Goal: Task Accomplishment & Management: Complete application form

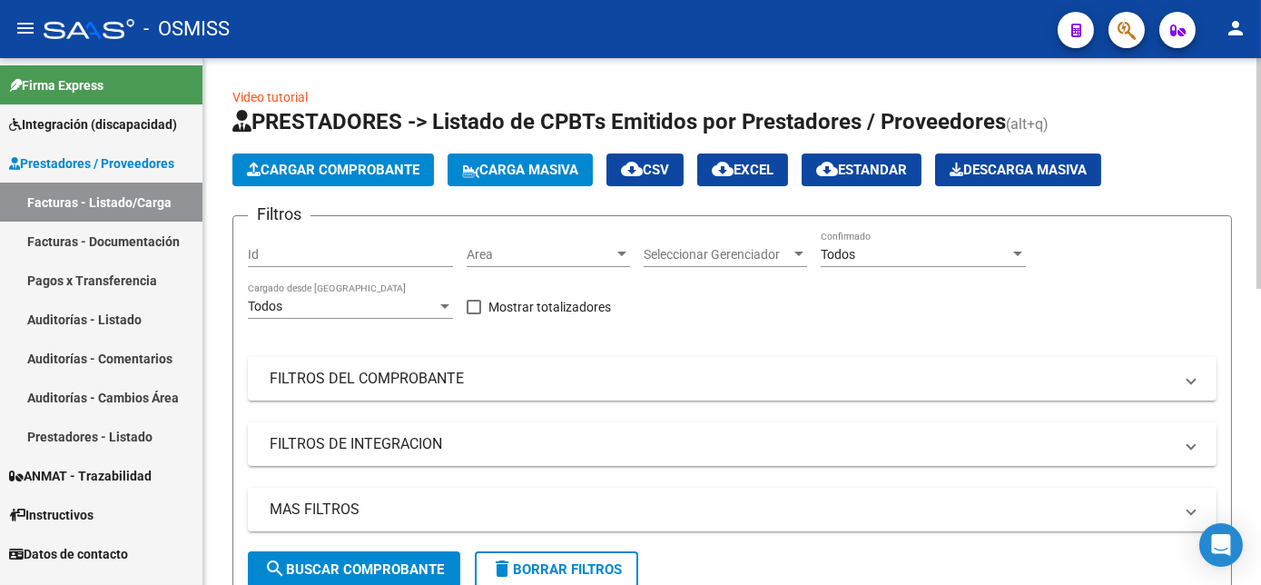
click at [1260, 92] on html "menu - OSMISS person Firma Express Integración (discapacidad) Legajos Prestador…" at bounding box center [630, 292] width 1261 height 585
click at [376, 174] on span "Cargar Comprobante" at bounding box center [333, 170] width 172 height 16
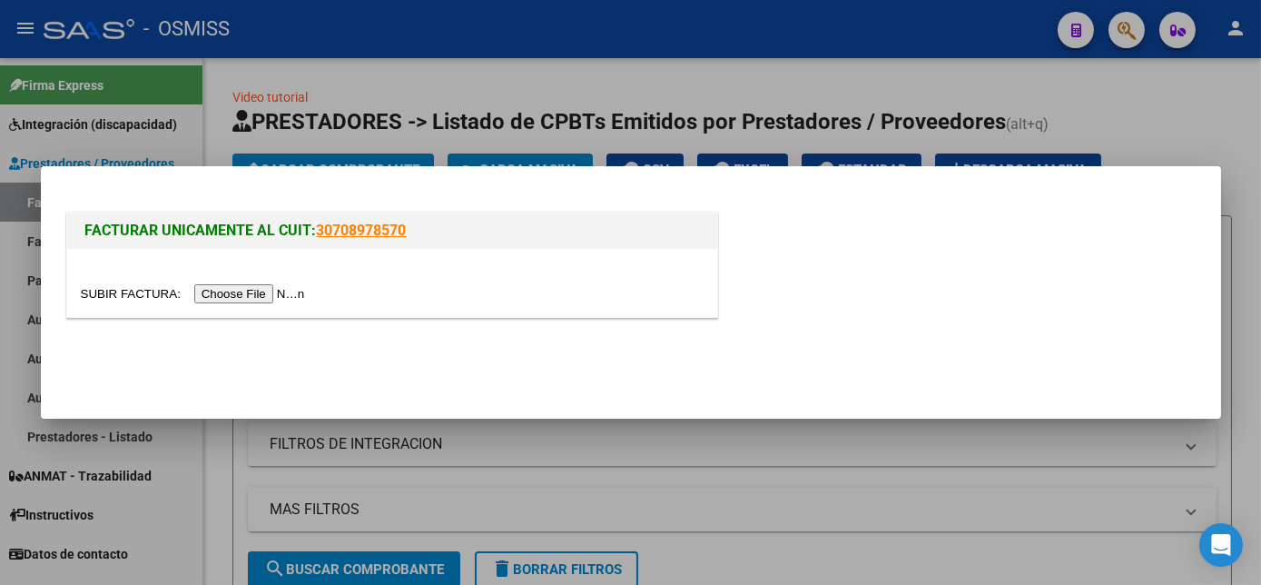
click at [245, 296] on input "file" at bounding box center [196, 293] width 230 height 19
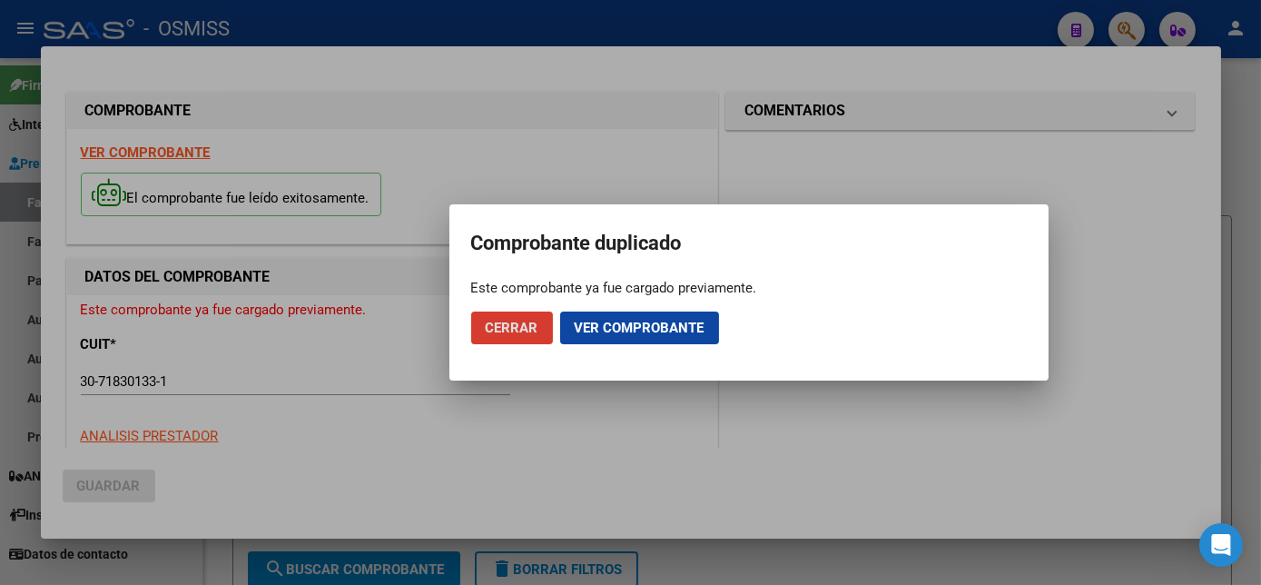
click at [520, 335] on span "Cerrar" at bounding box center [512, 328] width 53 height 16
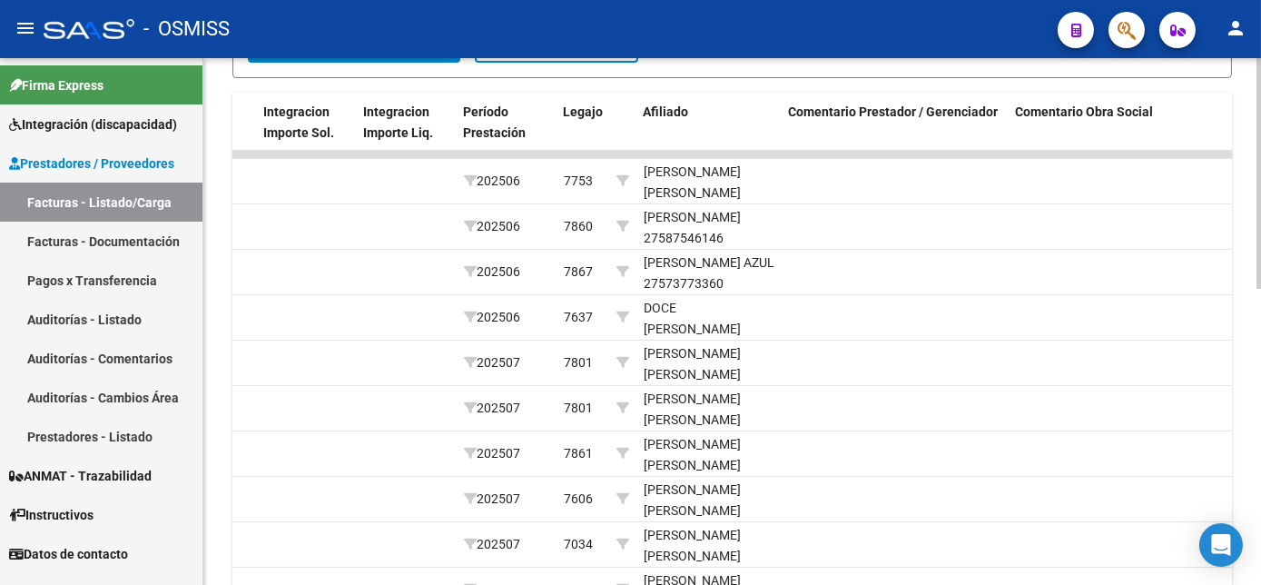
scroll to position [674, 0]
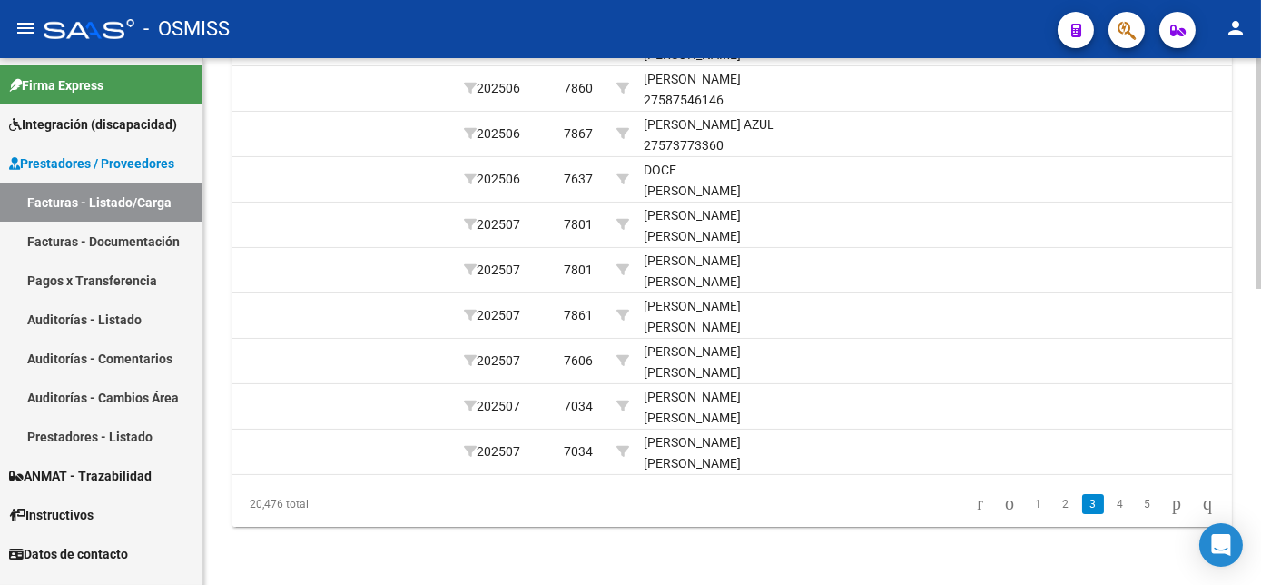
click at [1260, 471] on html "menu - OSMISS person Firma Express Integración (discapacidad) Legajos Prestador…" at bounding box center [630, 292] width 1261 height 585
click at [1027, 503] on link "1" at bounding box center [1038, 504] width 22 height 20
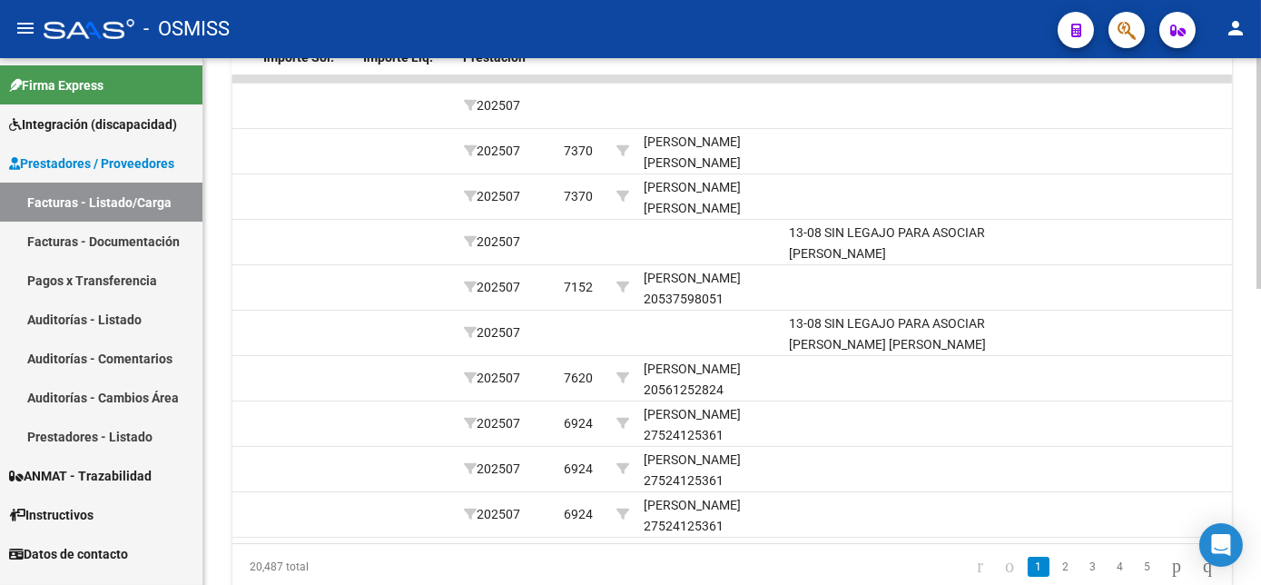
scroll to position [605, 0]
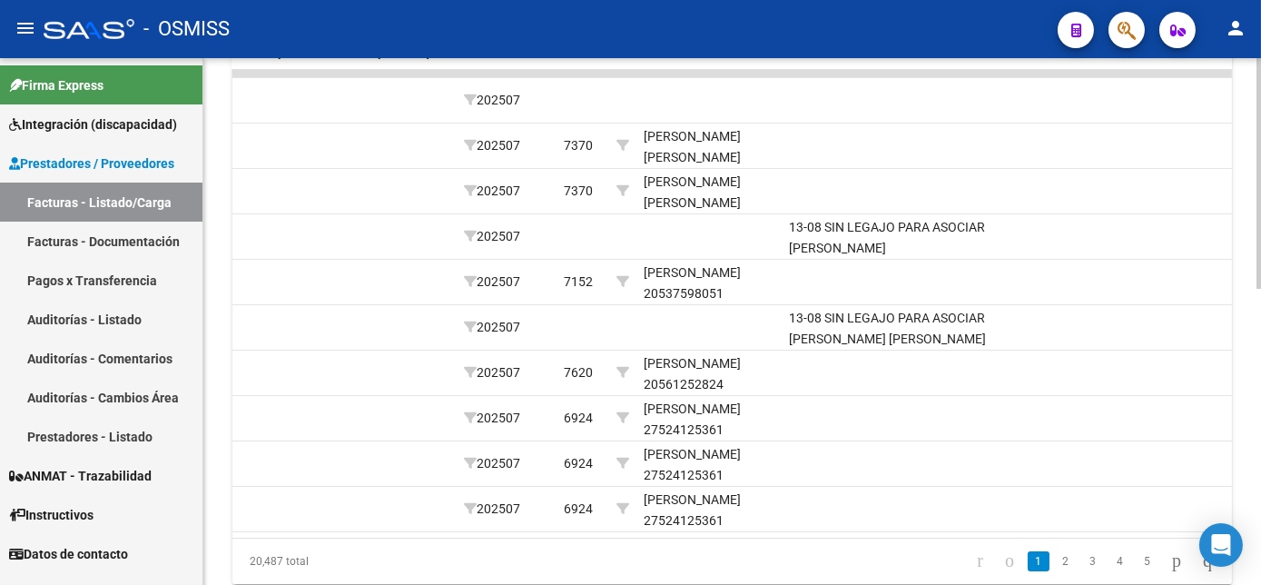
click at [1254, 367] on div "Video tutorial PRESTADORES -> Listado de CPBTs Emitidos por Prestadores / Prove…" at bounding box center [734, 47] width 1062 height 1189
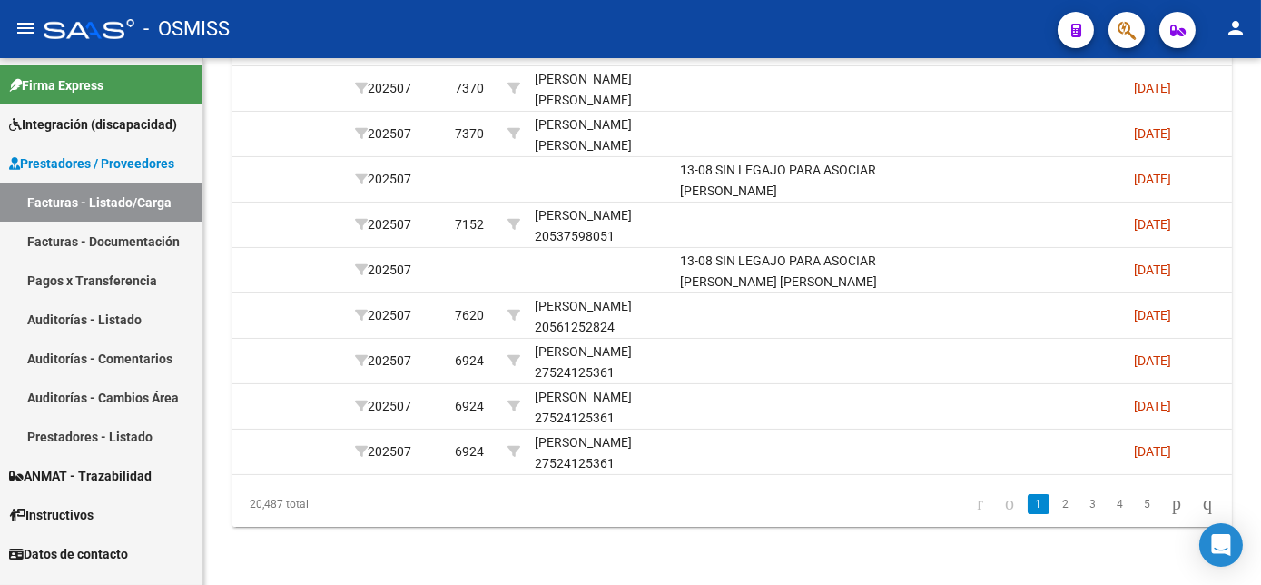
scroll to position [604, 0]
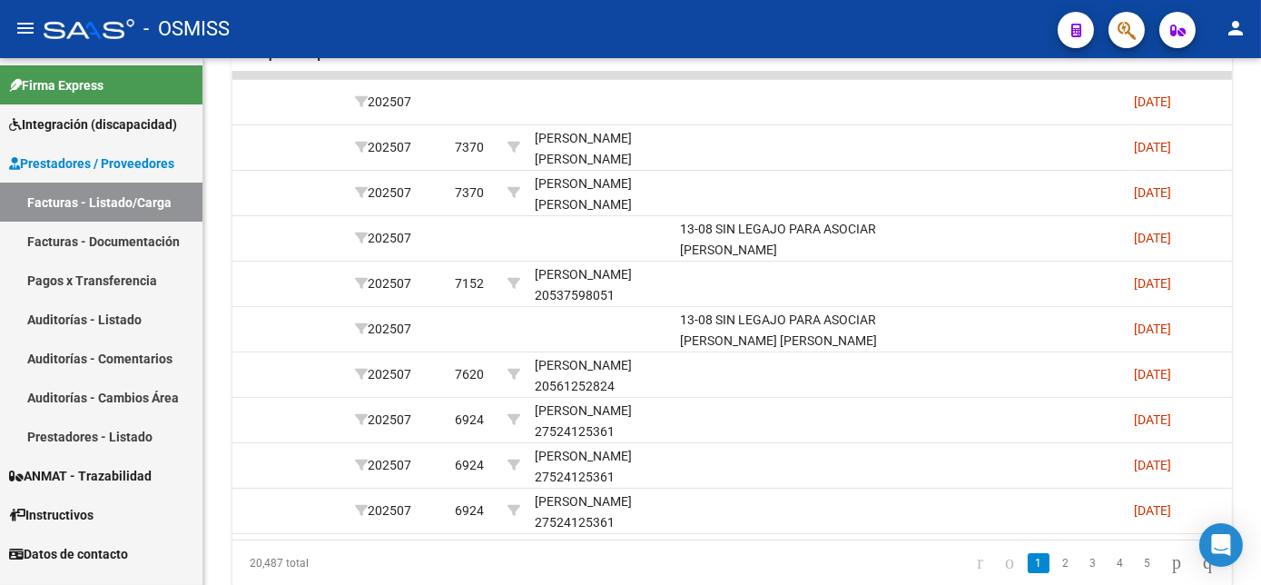
click at [1256, 408] on div at bounding box center [1258, 443] width 5 height 231
click at [1055, 573] on link "2" at bounding box center [1066, 563] width 22 height 20
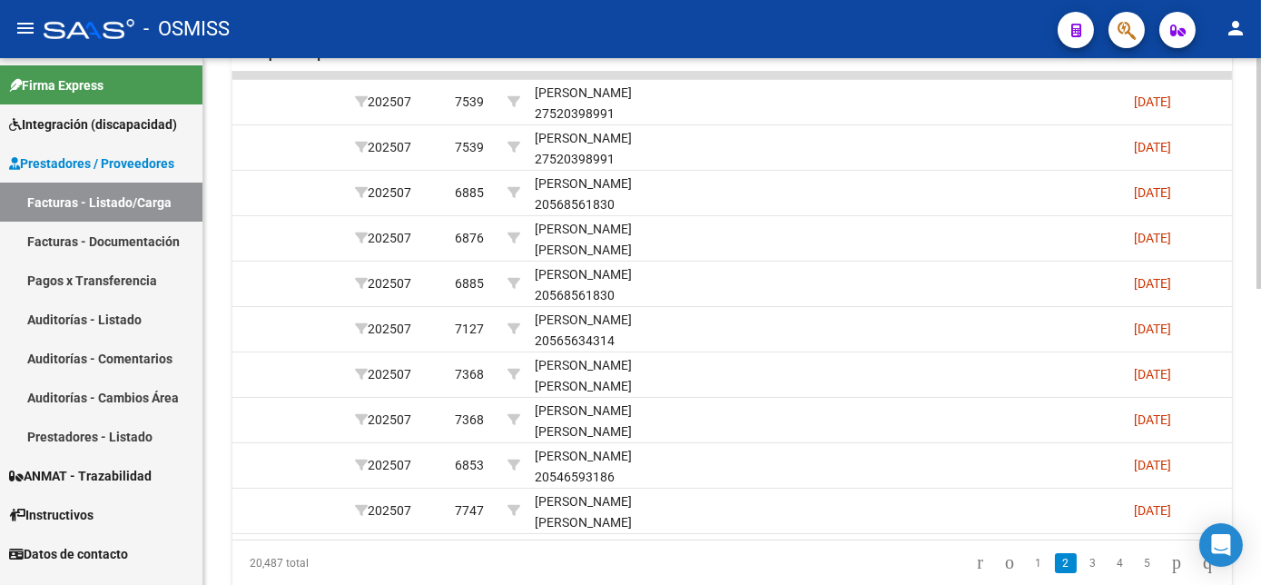
drag, startPoint x: 800, startPoint y: 530, endPoint x: 720, endPoint y: 538, distance: 80.3
click at [720, 538] on datatable-body "163271 V01 - [PERSON_NAME] Integración CENTRO PSICOTERAPEUTICO [GEOGRAPHIC_DATA…" at bounding box center [731, 305] width 999 height 467
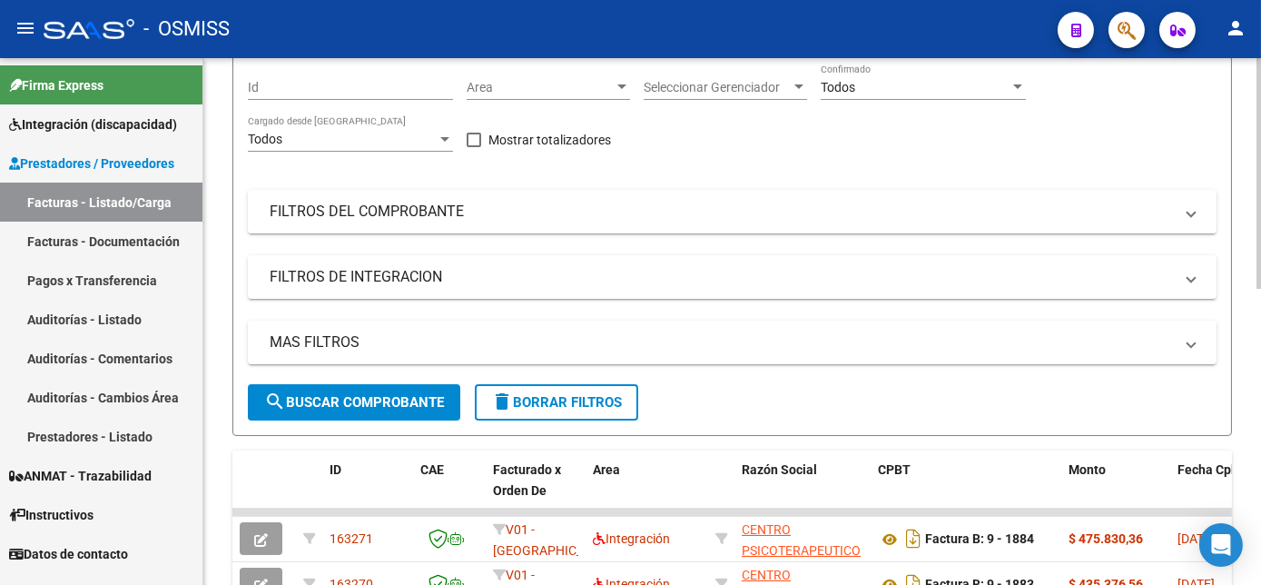
scroll to position [154, 0]
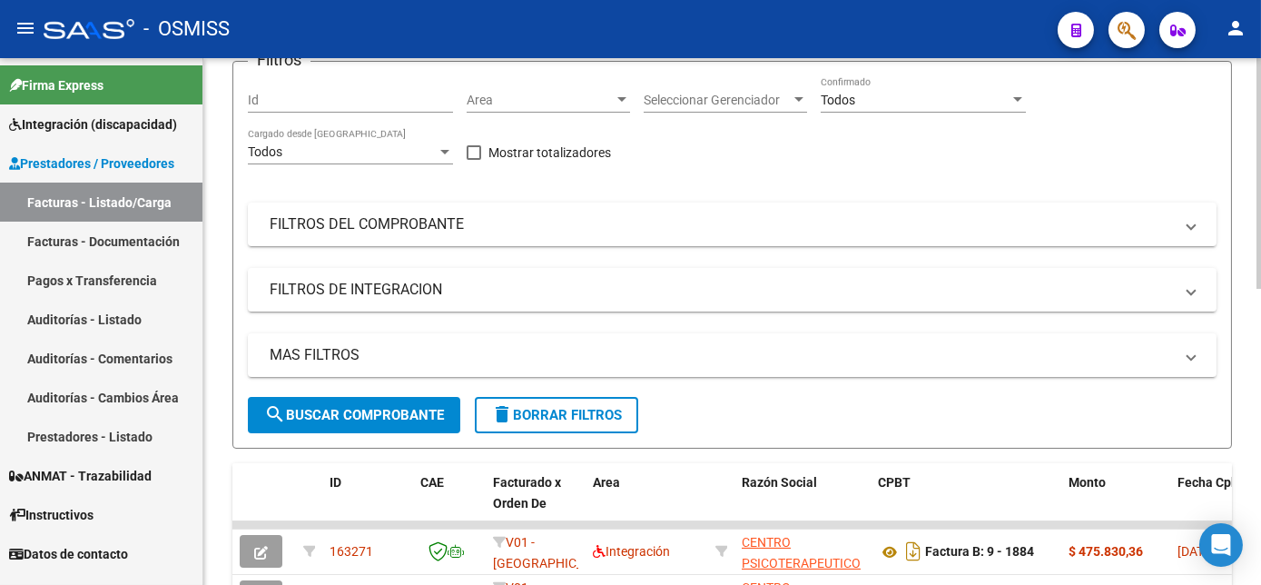
click at [1260, 268] on div at bounding box center [1258, 242] width 5 height 231
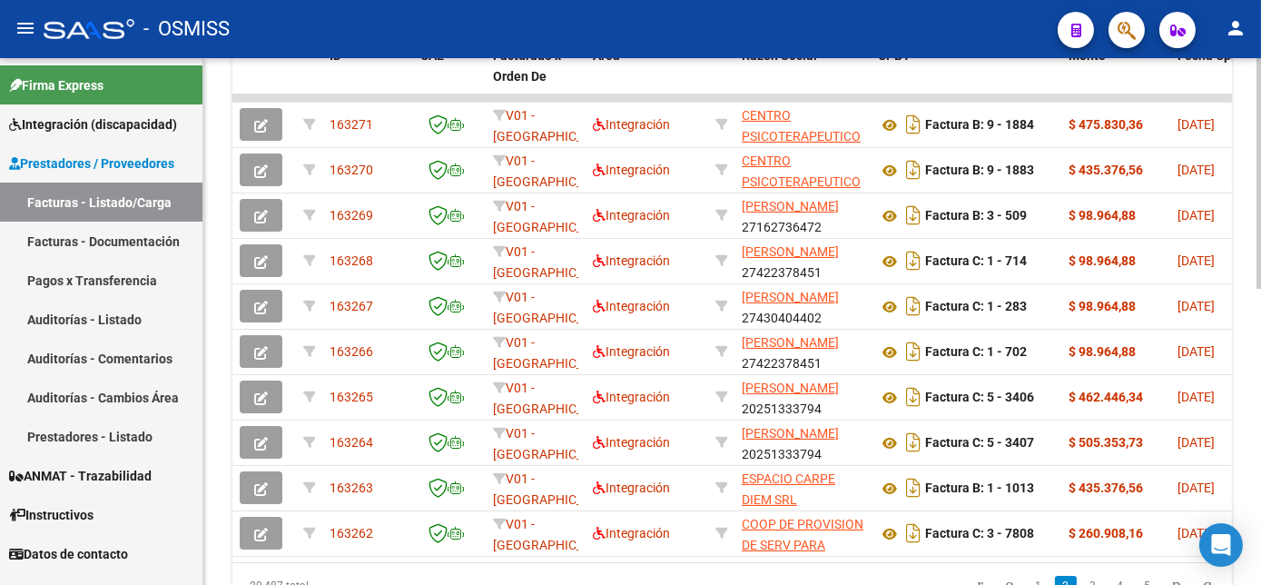
scroll to position [587, 0]
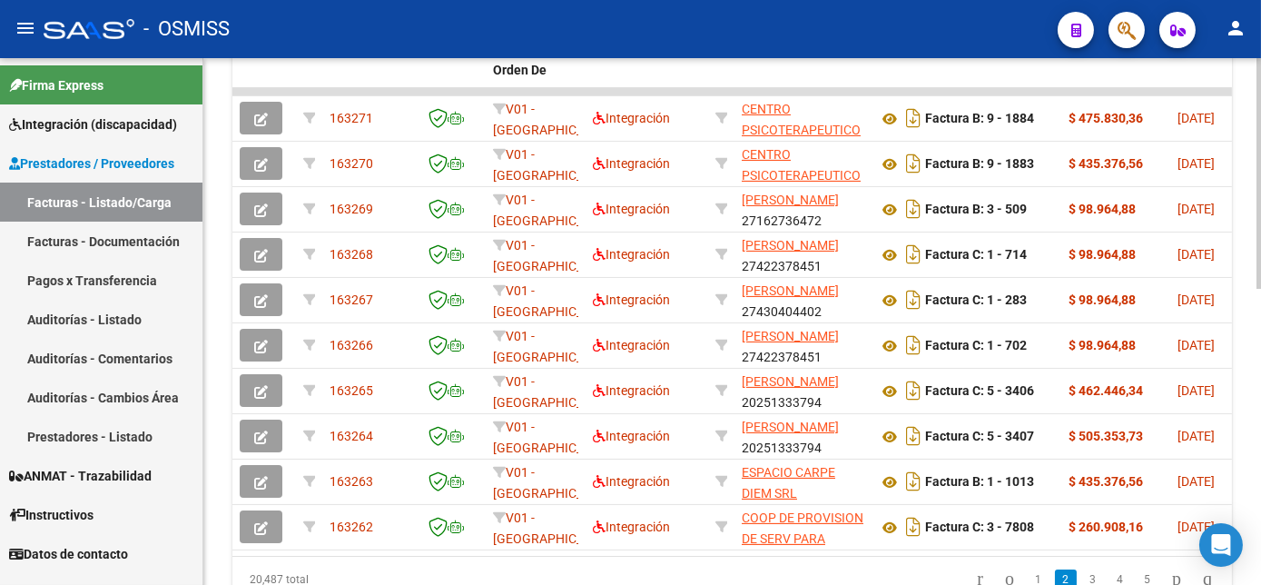
click at [1260, 513] on div at bounding box center [1258, 435] width 5 height 231
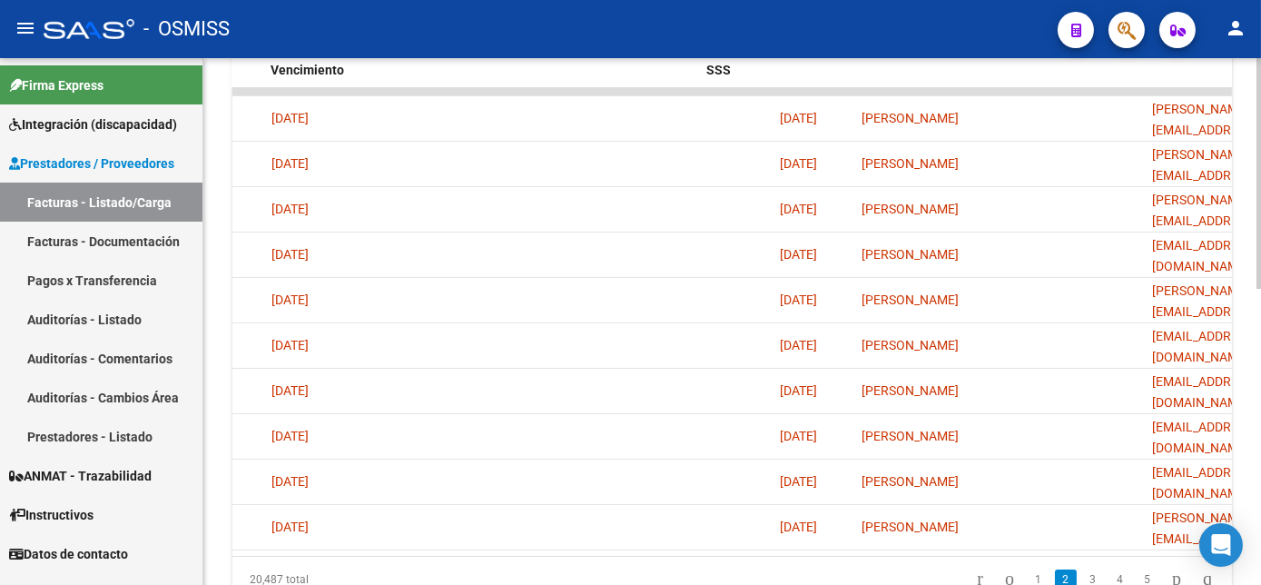
scroll to position [0, 3407]
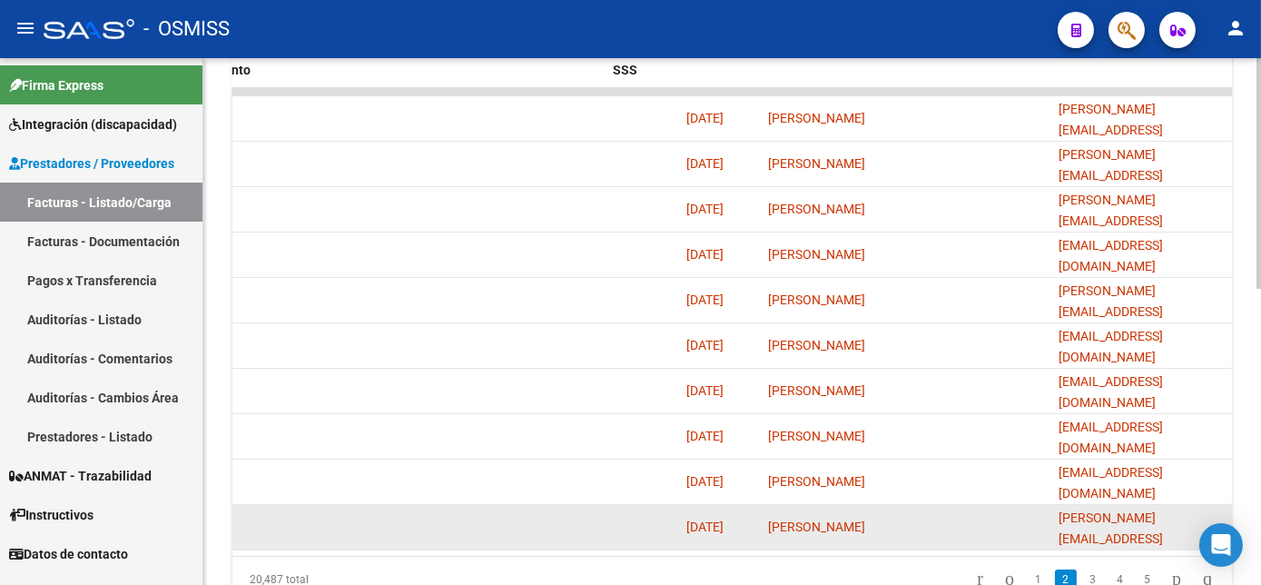
drag, startPoint x: 1255, startPoint y: 442, endPoint x: 1221, endPoint y: 506, distance: 72.3
click at [1221, 506] on div "Video tutorial PRESTADORES -> Listado de CPBTs Emitidos por Prestadores / Prove…" at bounding box center [731, 65] width 1057 height 1189
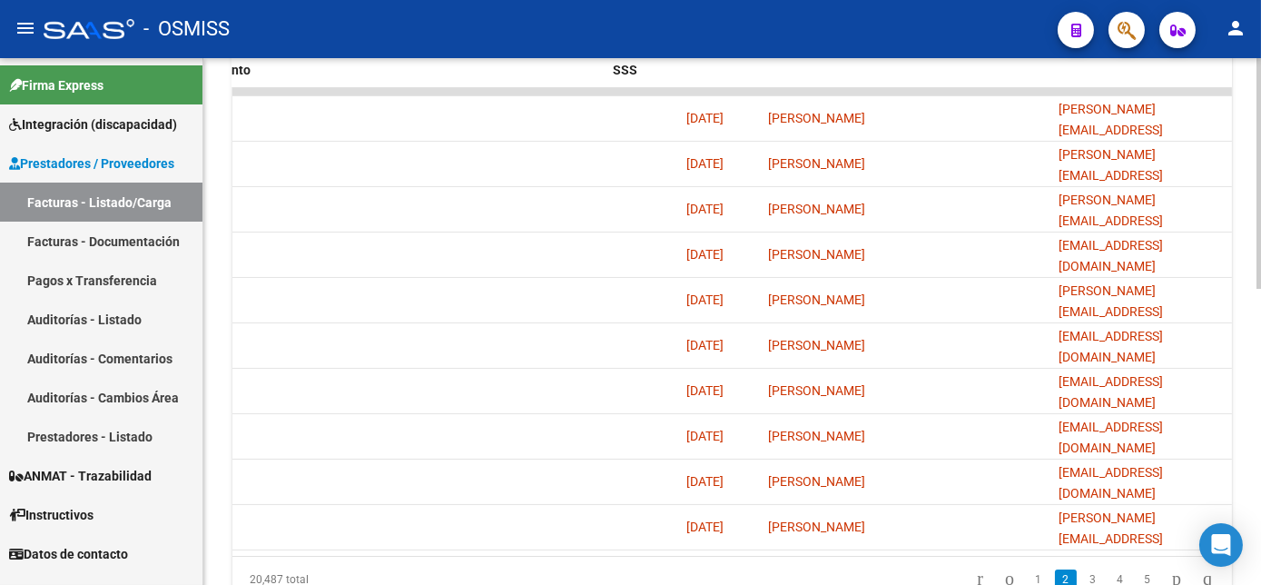
scroll to position [674, 0]
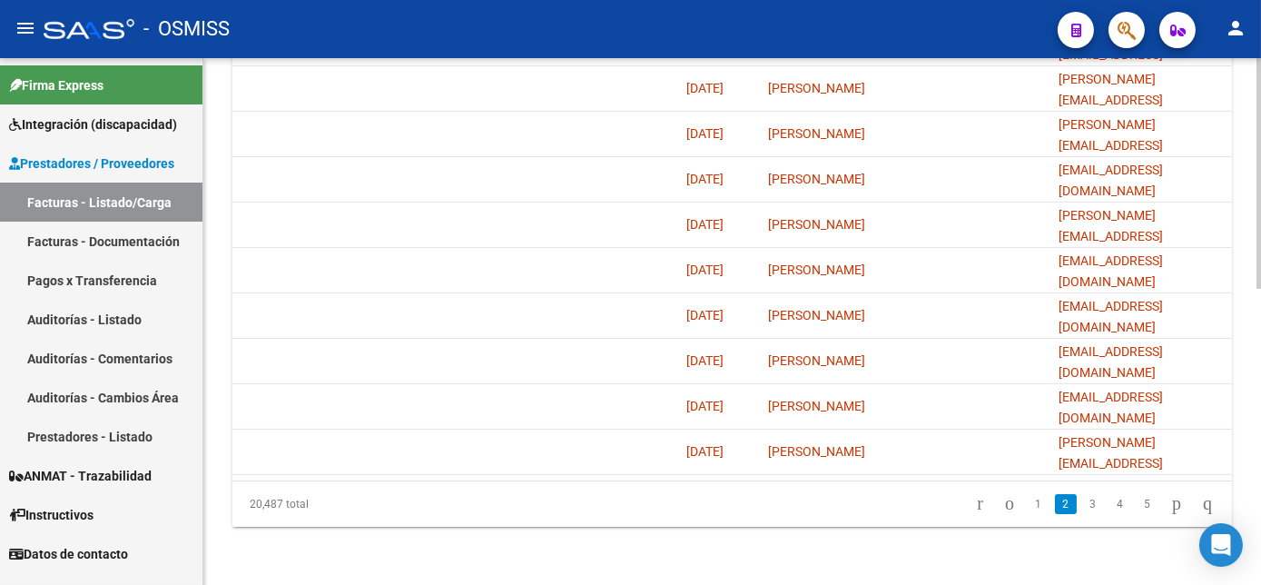
click at [1257, 518] on div at bounding box center [1258, 469] width 5 height 231
click at [1027, 503] on link "1" at bounding box center [1038, 504] width 22 height 20
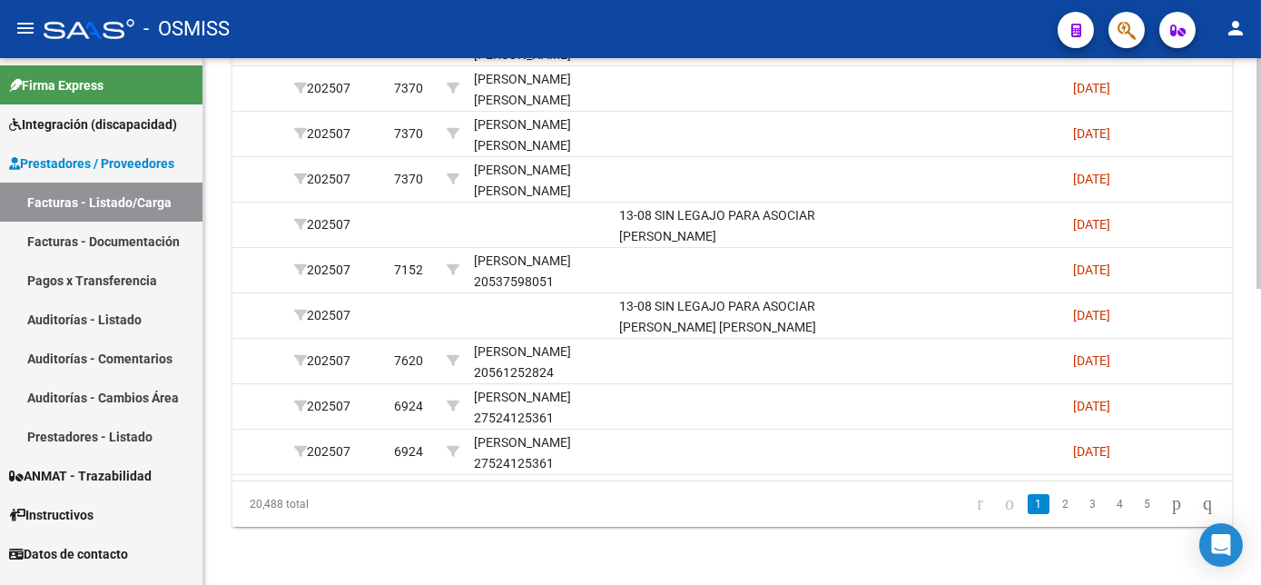
scroll to position [0, 0]
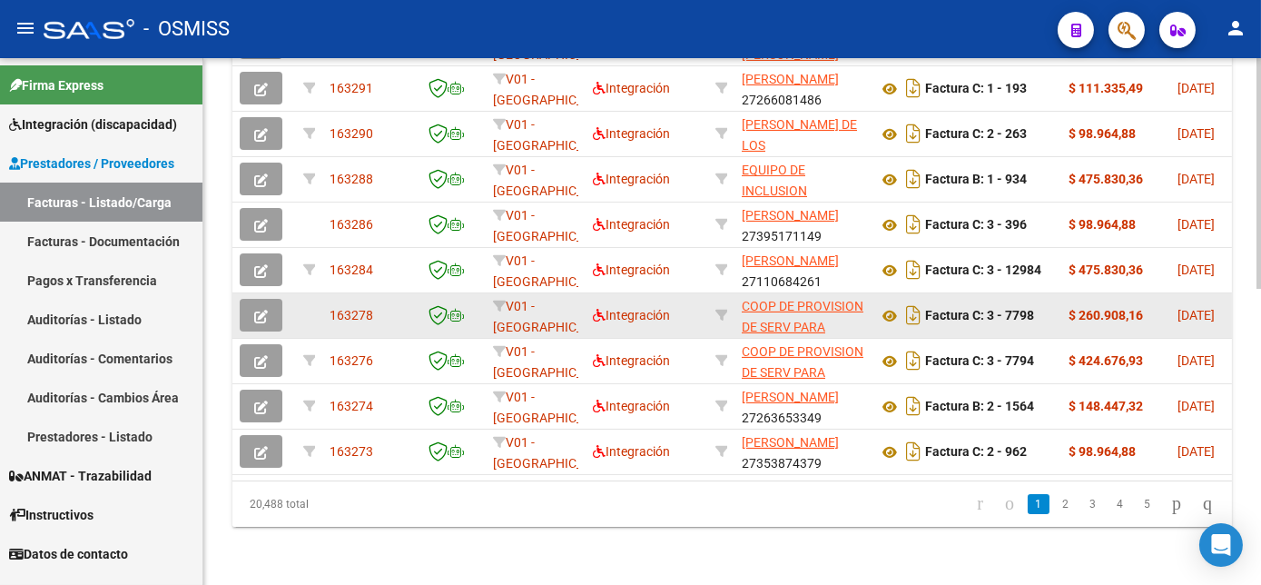
click at [276, 308] on button "button" at bounding box center [261, 315] width 43 height 33
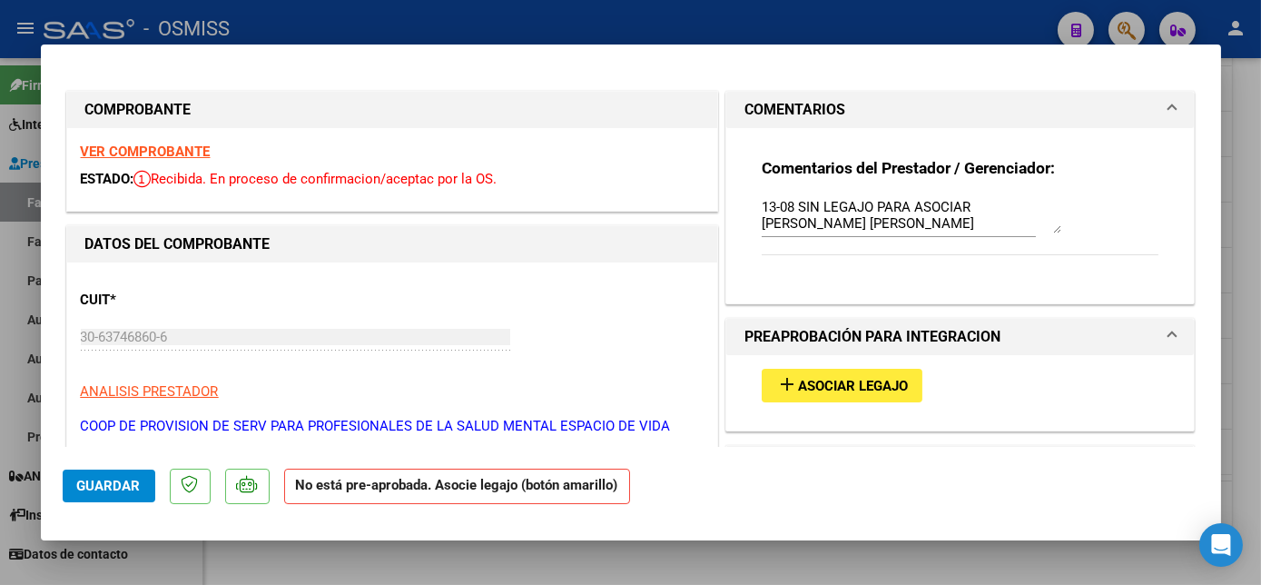
click at [914, 215] on textarea "13-08 SIN LEGAJO PARA ASOCIAR [PERSON_NAME] [PERSON_NAME]" at bounding box center [912, 215] width 300 height 36
type textarea "13-08 SIN LEGAJO PARA ASOCIAR [PERSON_NAME] [PERSON_NAME]-CARGADO 29/07"
click at [146, 487] on button "Guardar" at bounding box center [109, 485] width 93 height 33
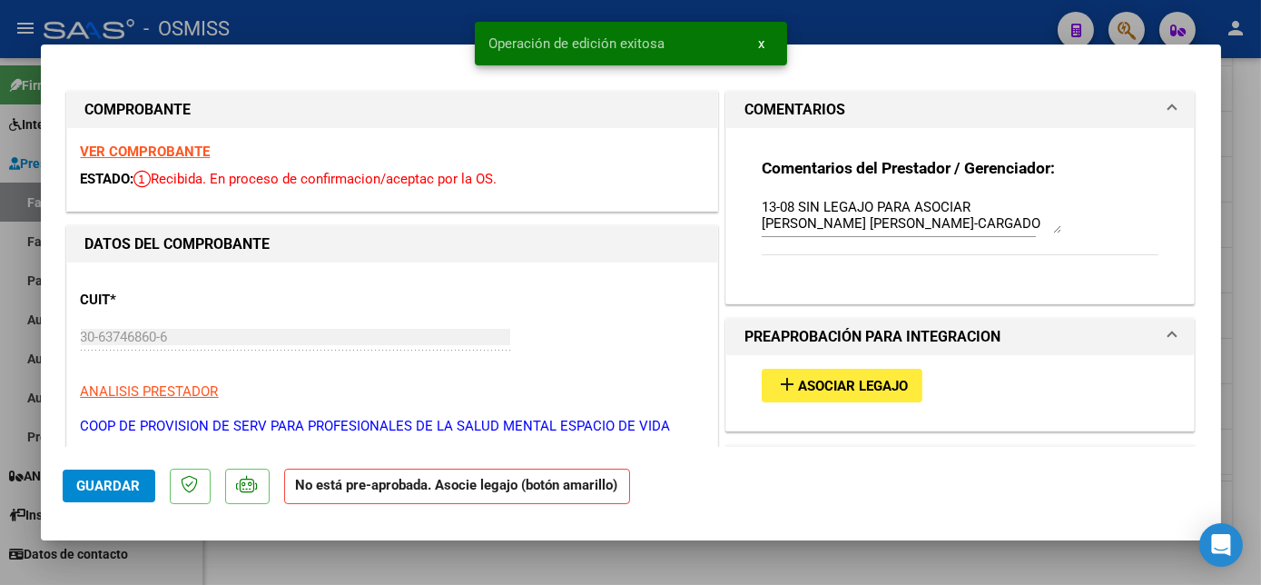
click at [643, 561] on div at bounding box center [630, 292] width 1261 height 585
type input "$ 0,00"
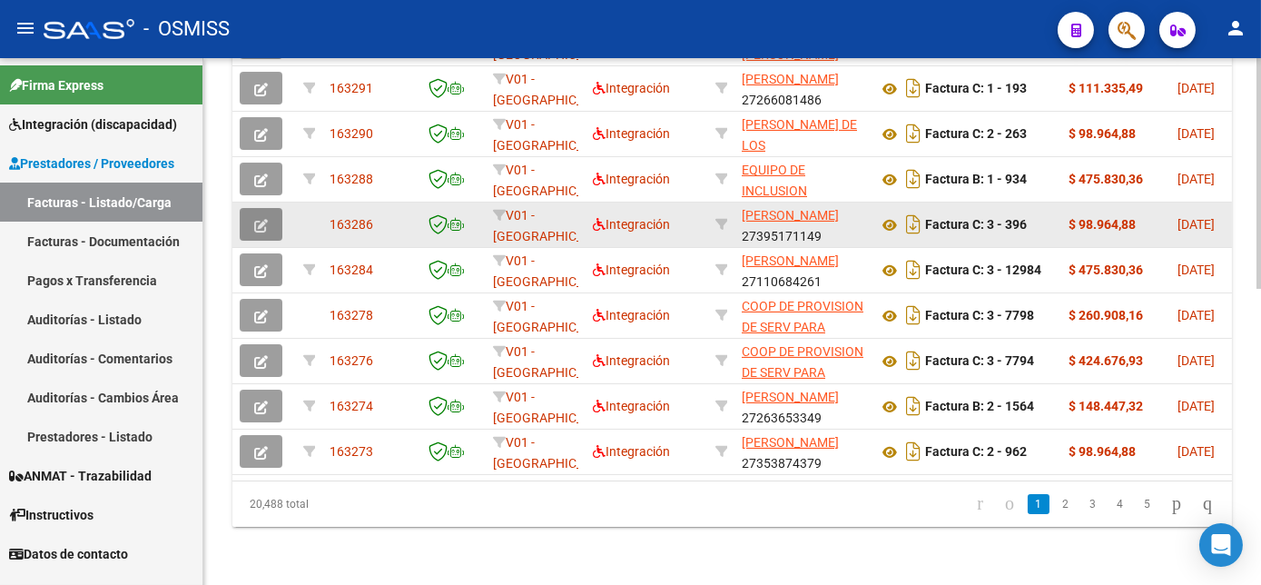
click at [268, 212] on button "button" at bounding box center [261, 224] width 43 height 33
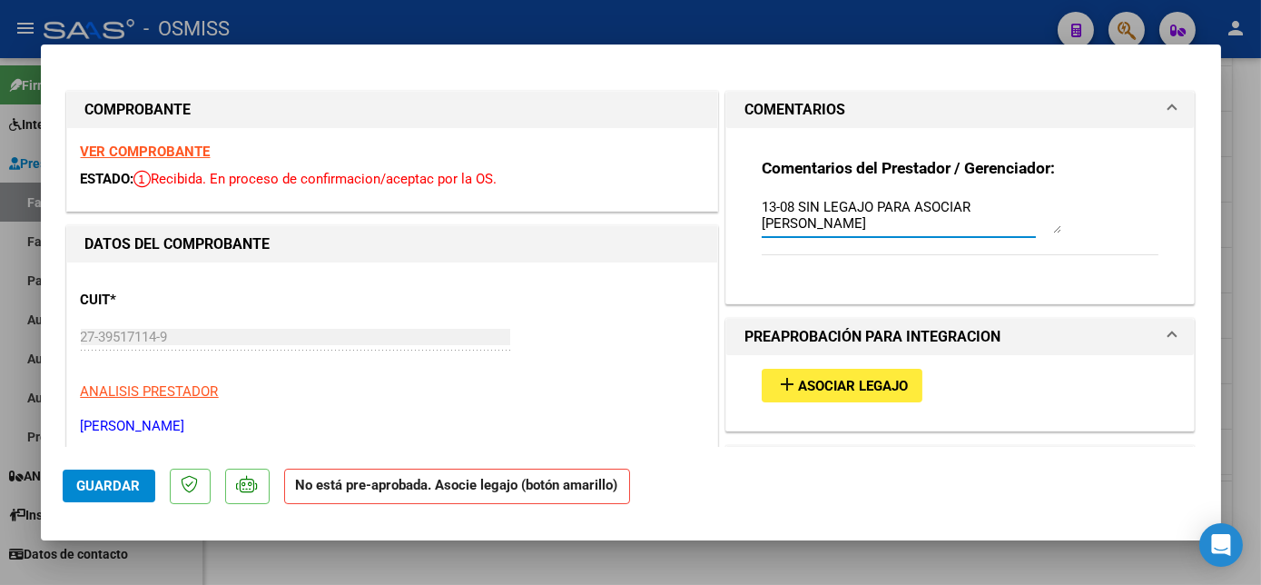
click at [840, 220] on textarea "13-08 SIN LEGAJO PARA ASOCIAR [PERSON_NAME]" at bounding box center [912, 215] width 300 height 36
type textarea "13-08 SIN LEGAJO PARA ASOCIAR [PERSON_NAME]-CARGADO 10/07"
click at [122, 484] on span "Guardar" at bounding box center [109, 485] width 64 height 16
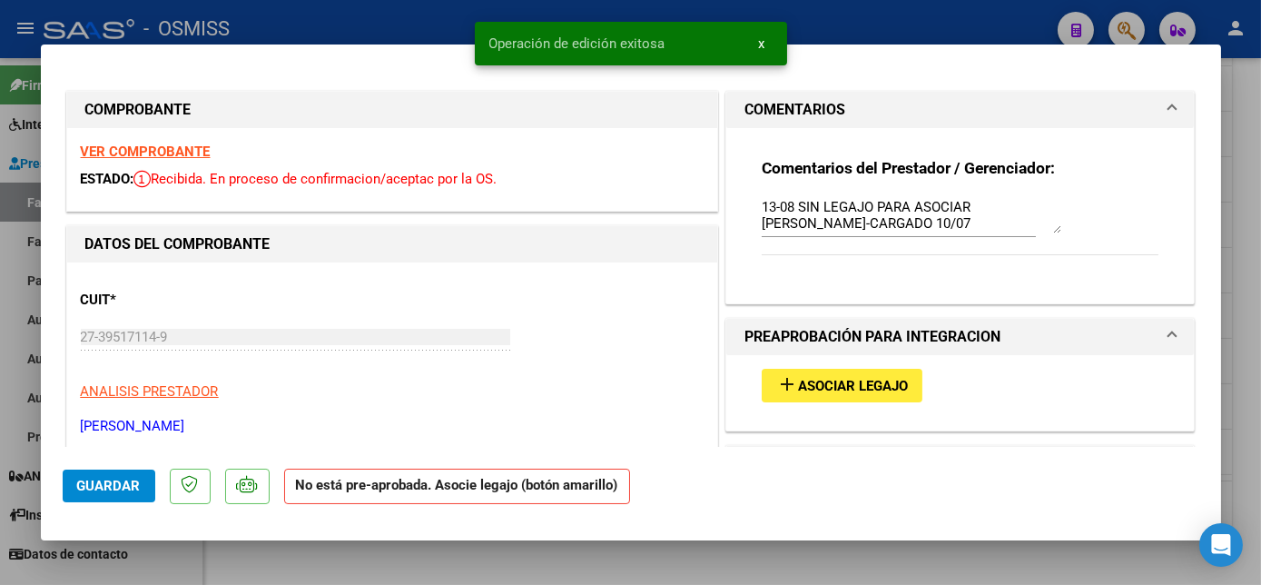
click at [184, 557] on div at bounding box center [630, 292] width 1261 height 585
type input "$ 0,00"
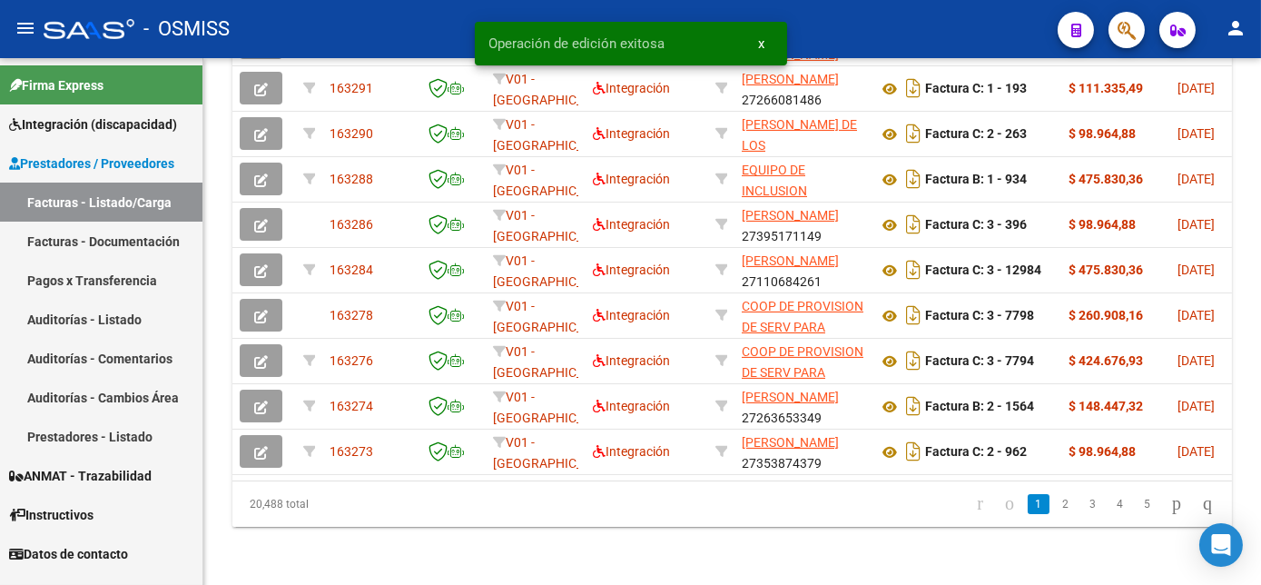
scroll to position [674, 0]
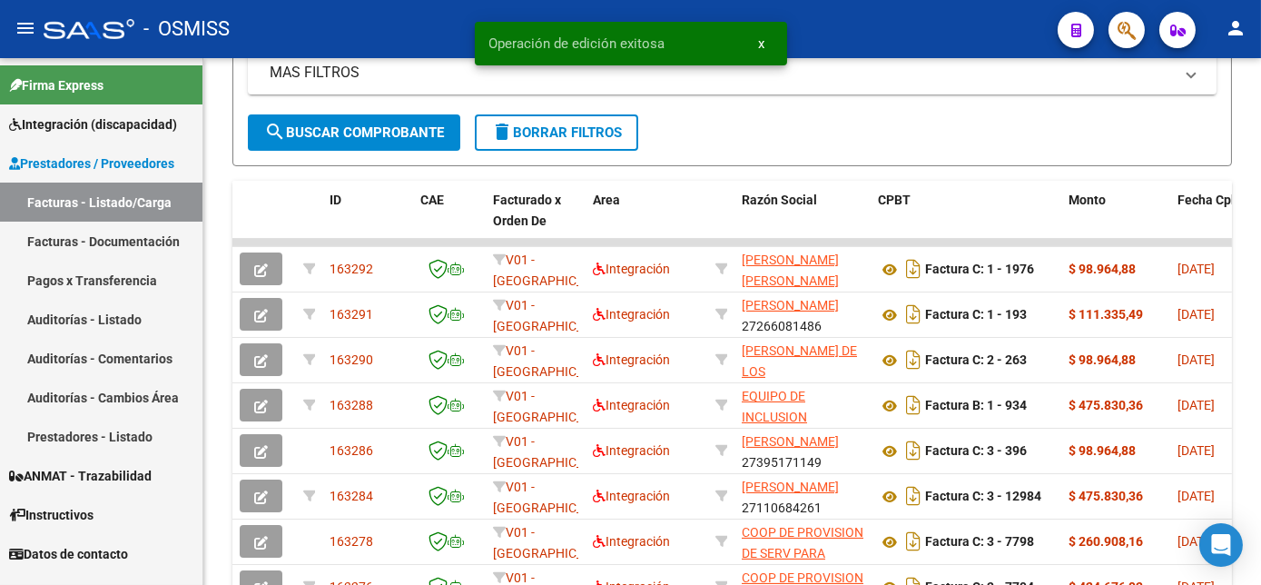
click at [1260, 360] on html "menu - OSMISS person Firma Express Integración (discapacidad) Legajos Prestador…" at bounding box center [630, 292] width 1261 height 585
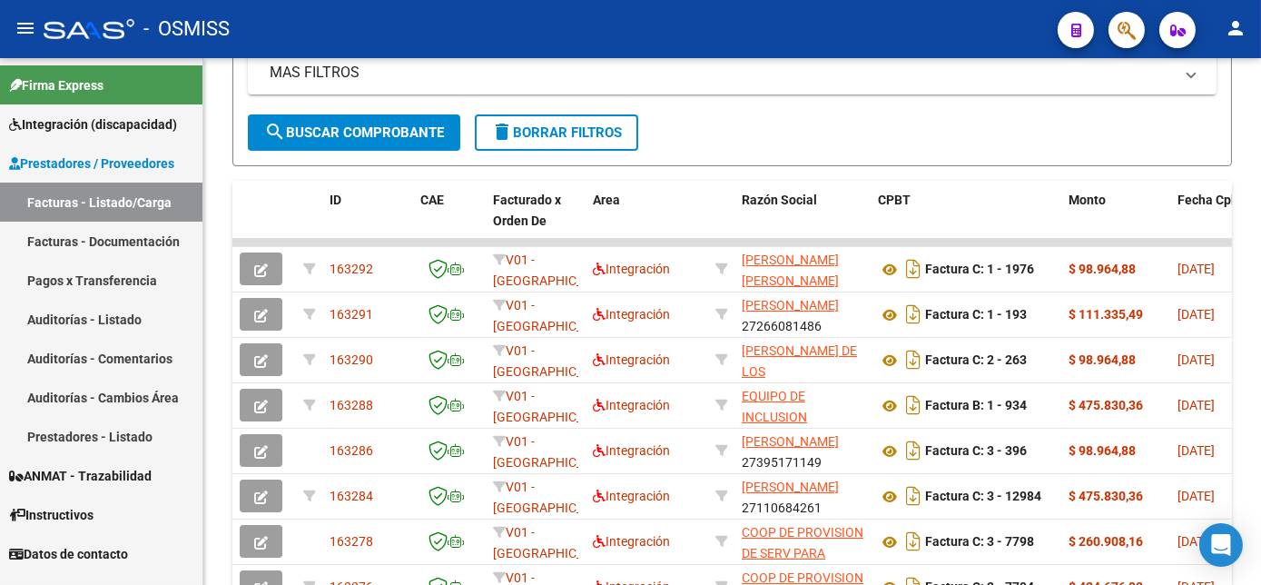
scroll to position [433, 0]
